Goal: Task Accomplishment & Management: Manage account settings

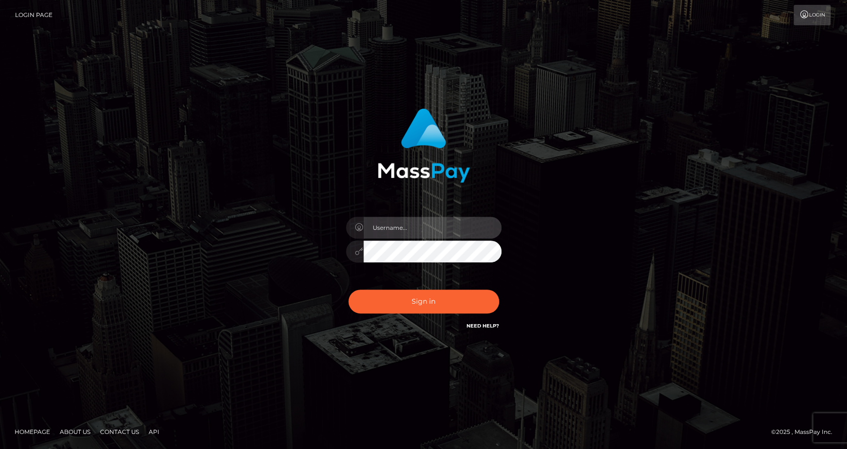
click at [396, 227] on input "text" at bounding box center [433, 228] width 138 height 22
type input "andrey.nmible"
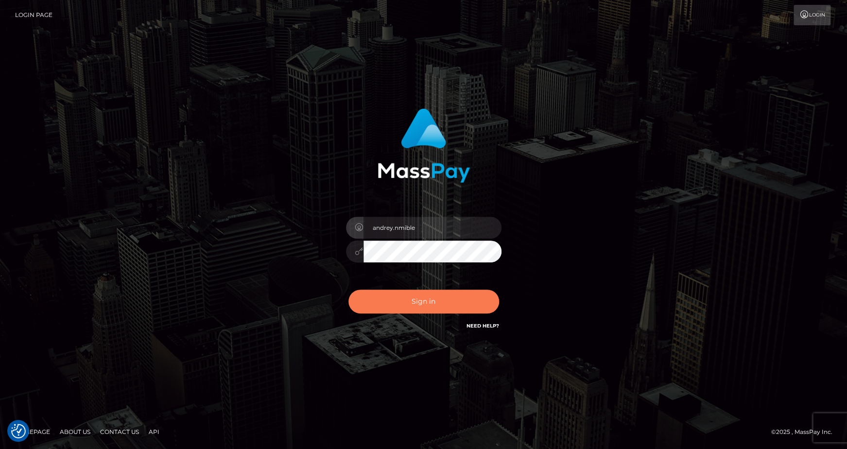
click at [430, 299] on button "Sign in" at bounding box center [424, 302] width 151 height 24
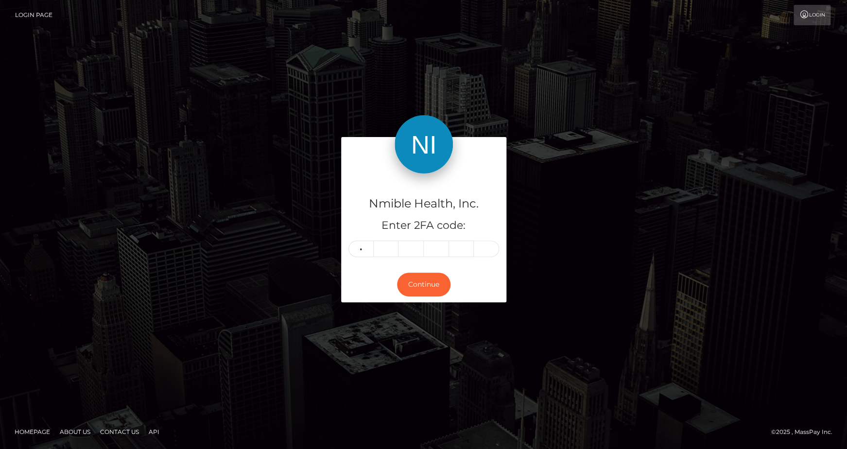
type input "0"
type input "5"
type input "2"
type input "9"
type input "2"
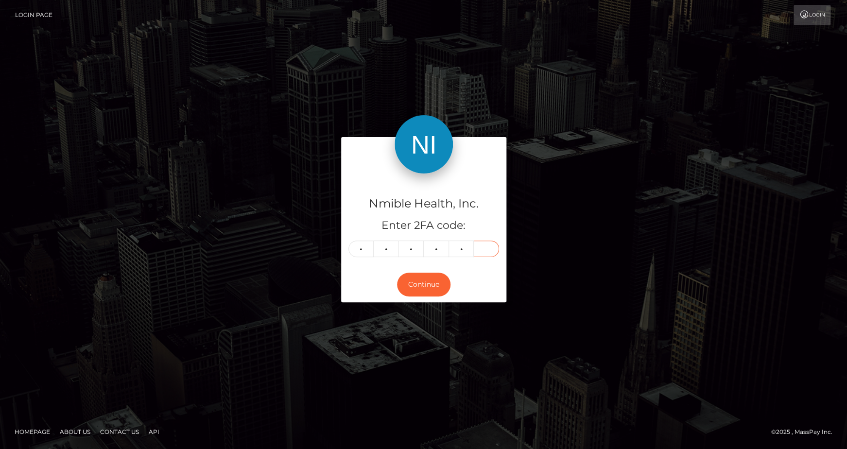
type input "8"
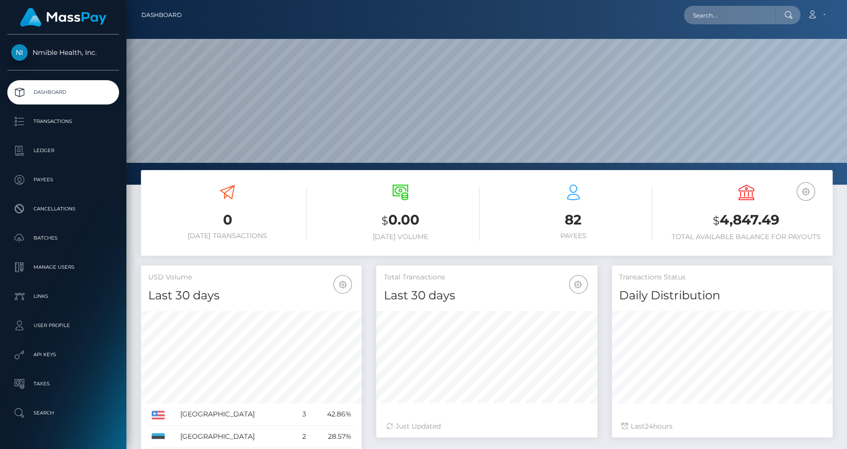
scroll to position [172, 221]
click at [60, 122] on p "Transactions" at bounding box center [63, 121] width 104 height 15
